Goal: Task Accomplishment & Management: Complete application form

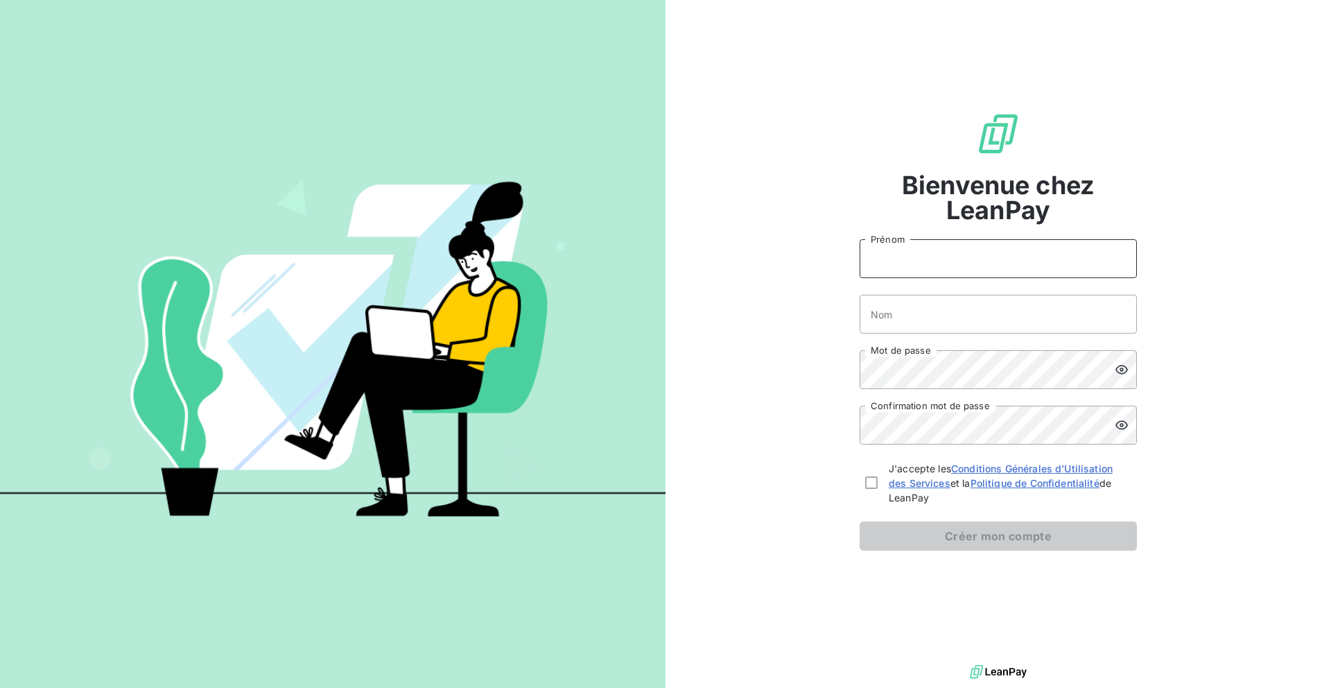
click at [915, 256] on input "Prénom" at bounding box center [997, 258] width 277 height 39
type input "Henry"
type input "Pécuchet"
click at [1170, 360] on div "Bienvenue chez LeanPay Henry Prénom Pécuchet Nom Mot de passe Confirmation mot …" at bounding box center [997, 330] width 665 height 661
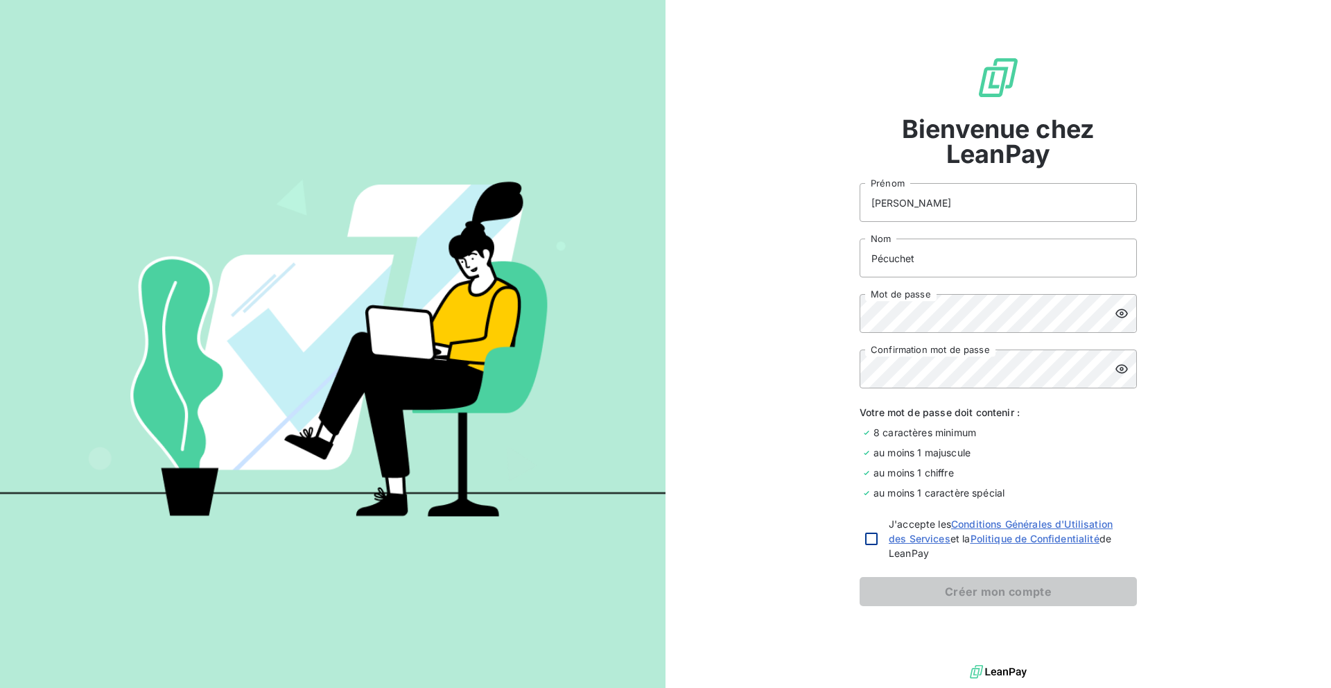
click at [873, 540] on div at bounding box center [871, 538] width 12 height 12
checkbox input "true"
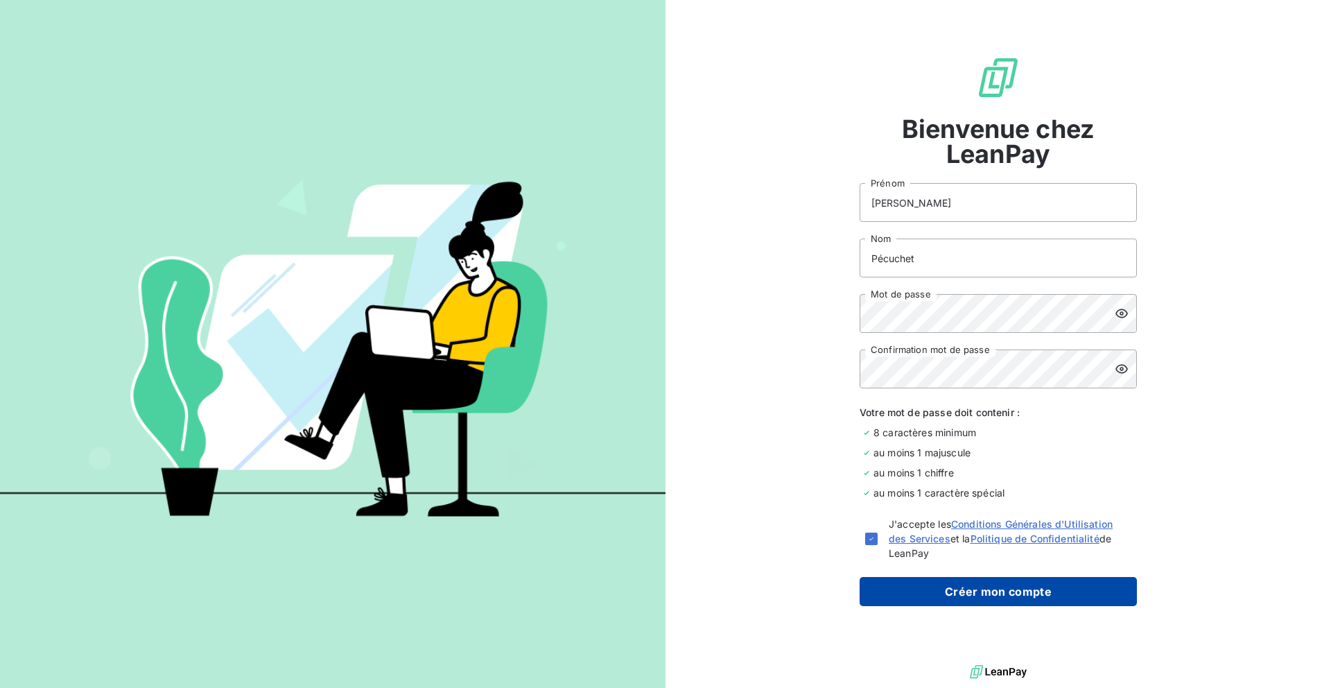
click at [1023, 589] on button "Créer mon compte" at bounding box center [997, 591] width 277 height 29
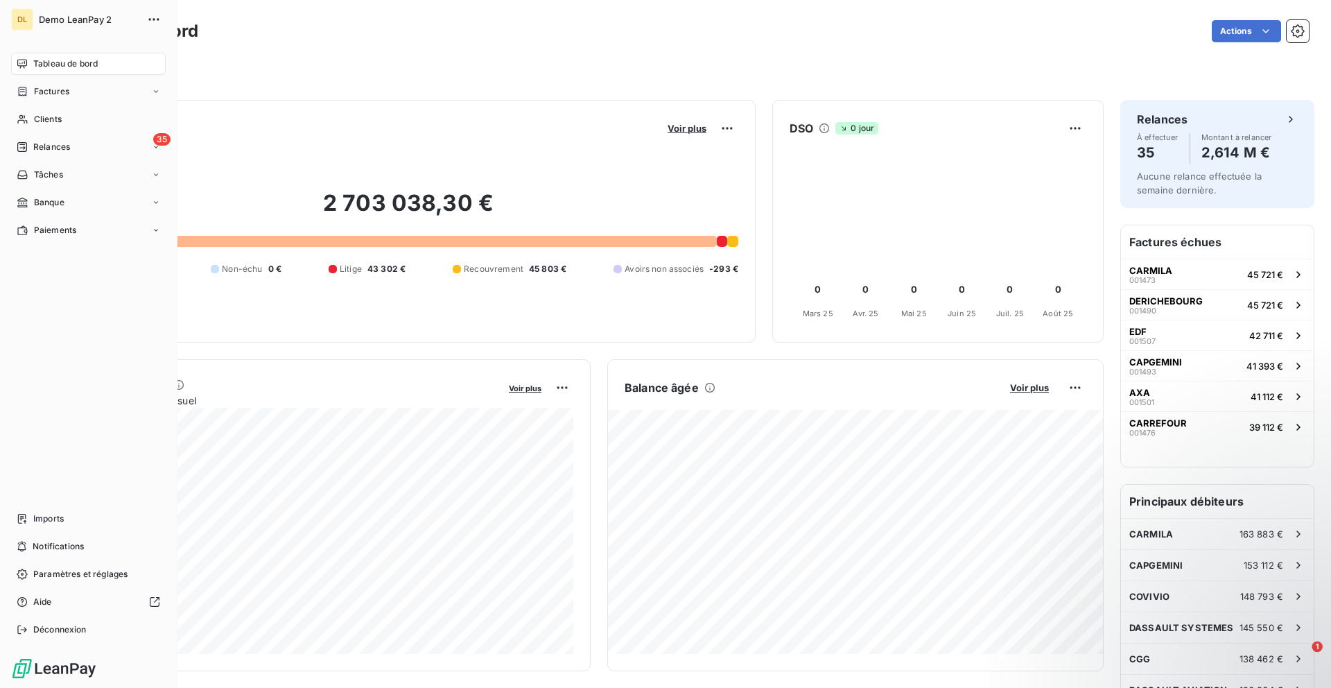
click at [87, 18] on span "Demo LeanPay 2" at bounding box center [89, 19] width 100 height 11
click at [24, 628] on icon at bounding box center [22, 629] width 11 height 11
